Goal: Task Accomplishment & Management: Manage account settings

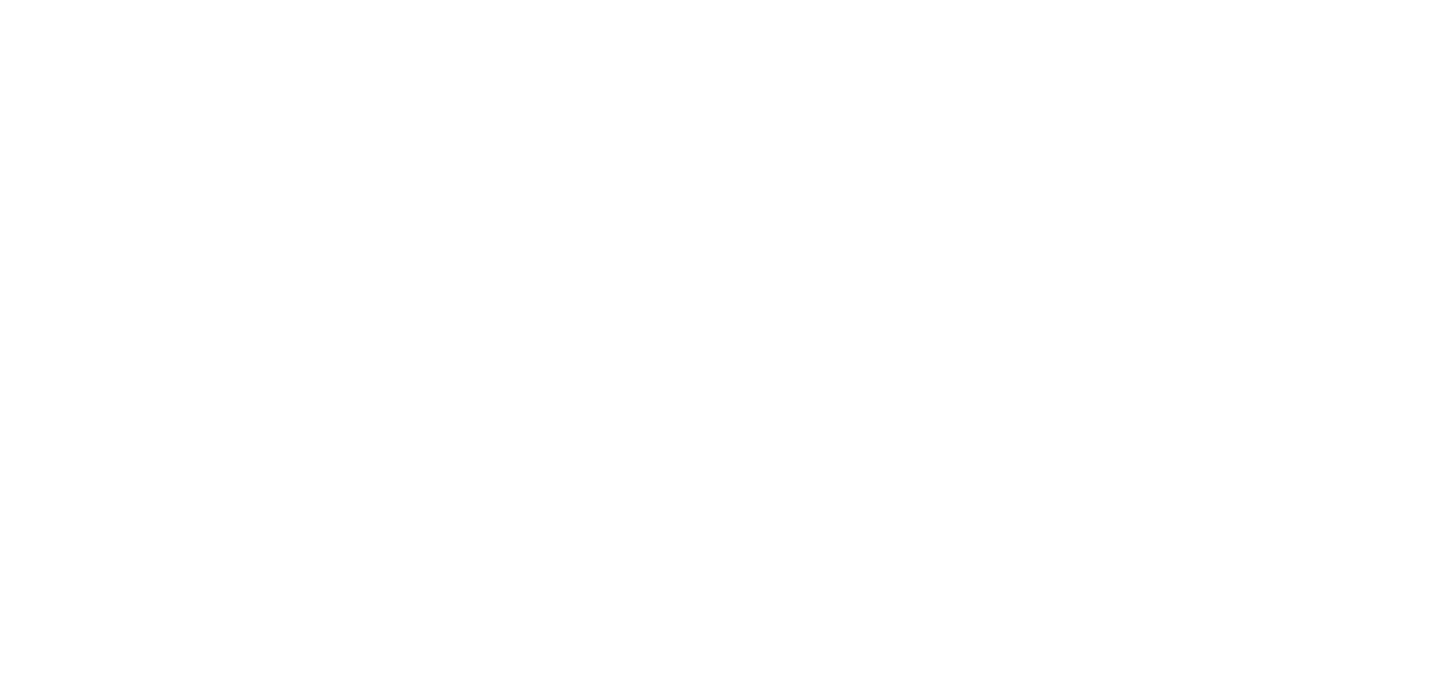
type input "**********"
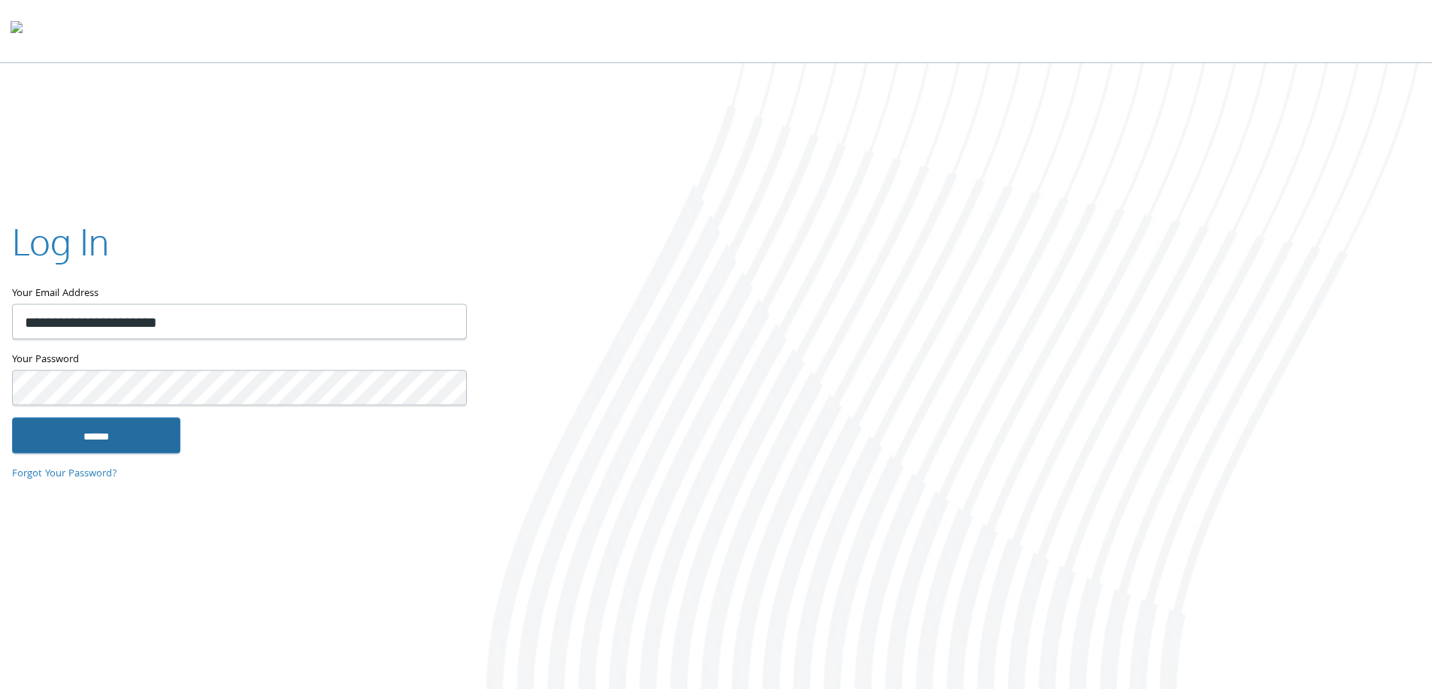
click at [109, 430] on input "******" at bounding box center [96, 435] width 168 height 36
